Goal: Navigation & Orientation: Find specific page/section

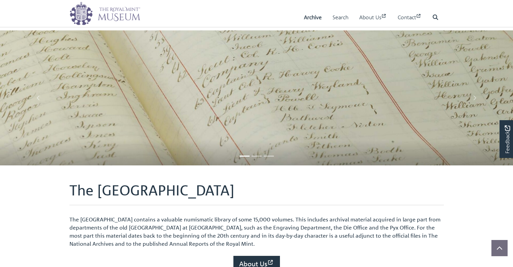
scroll to position [155, 0]
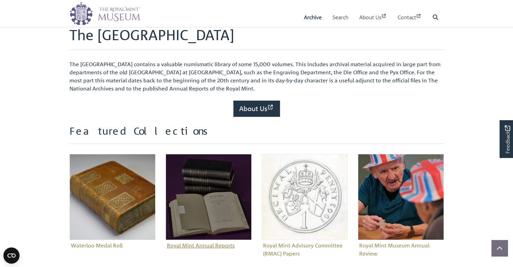
click at [175, 170] on img "Sub-collection" at bounding box center [208, 197] width 86 height 86
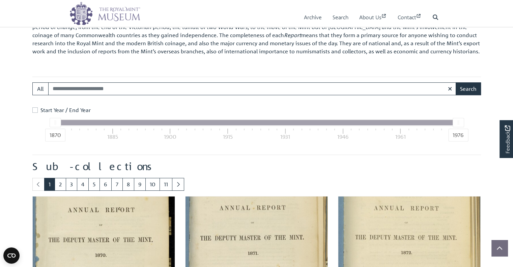
scroll to position [289, 0]
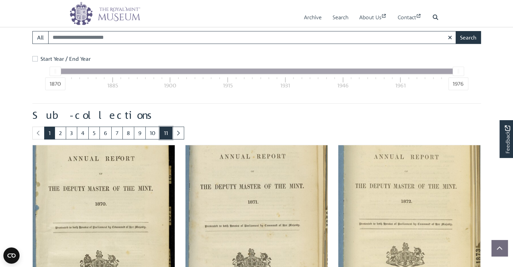
click at [166, 133] on link "11" at bounding box center [165, 132] width 13 height 13
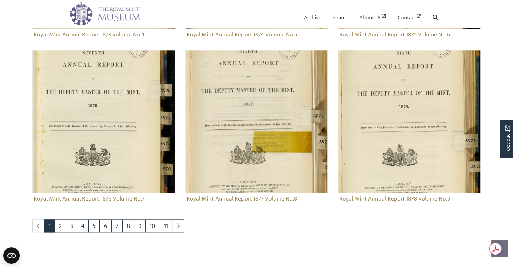
scroll to position [688, 0]
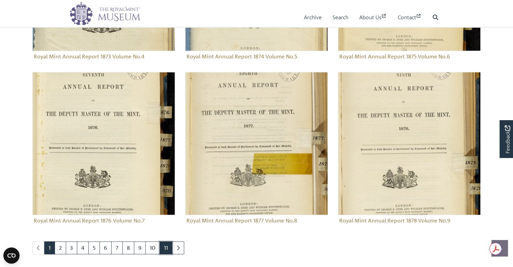
click at [159, 247] on link "11" at bounding box center [165, 247] width 13 height 13
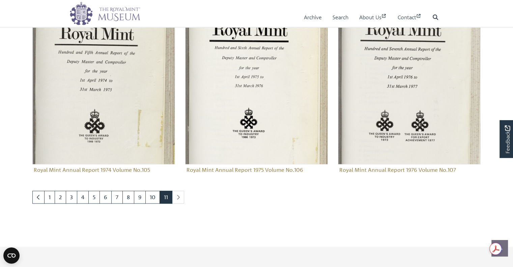
scroll to position [739, 0]
